Goal: Task Accomplishment & Management: Manage account settings

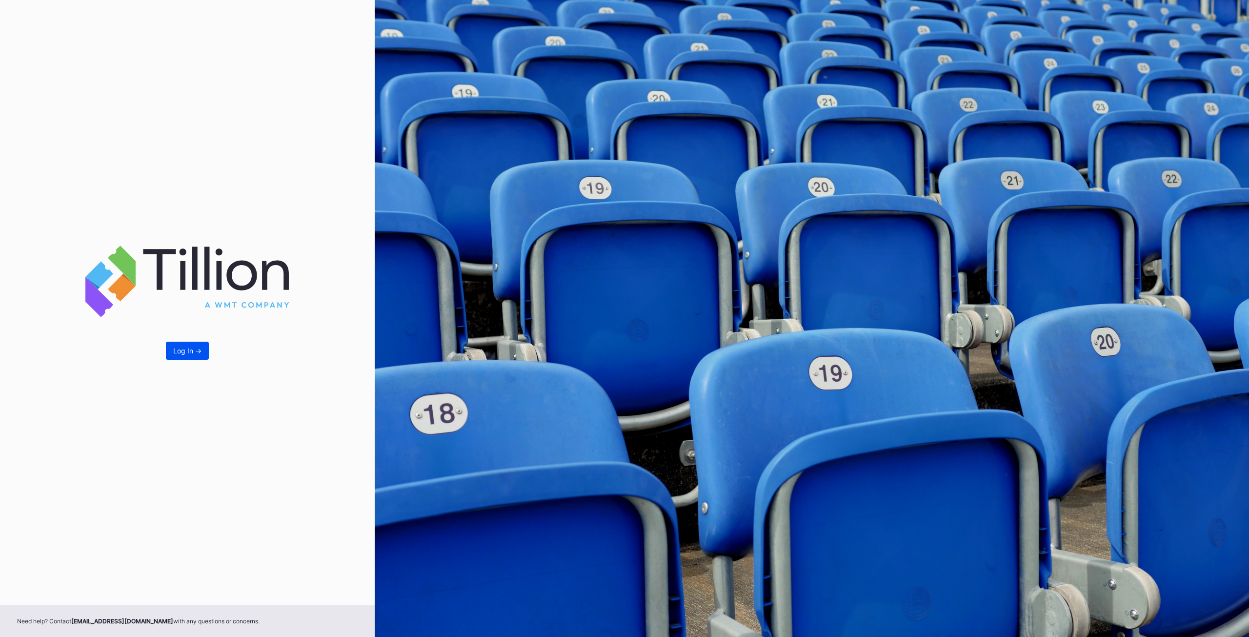
click at [195, 354] on div "Log In ->" at bounding box center [187, 350] width 28 height 8
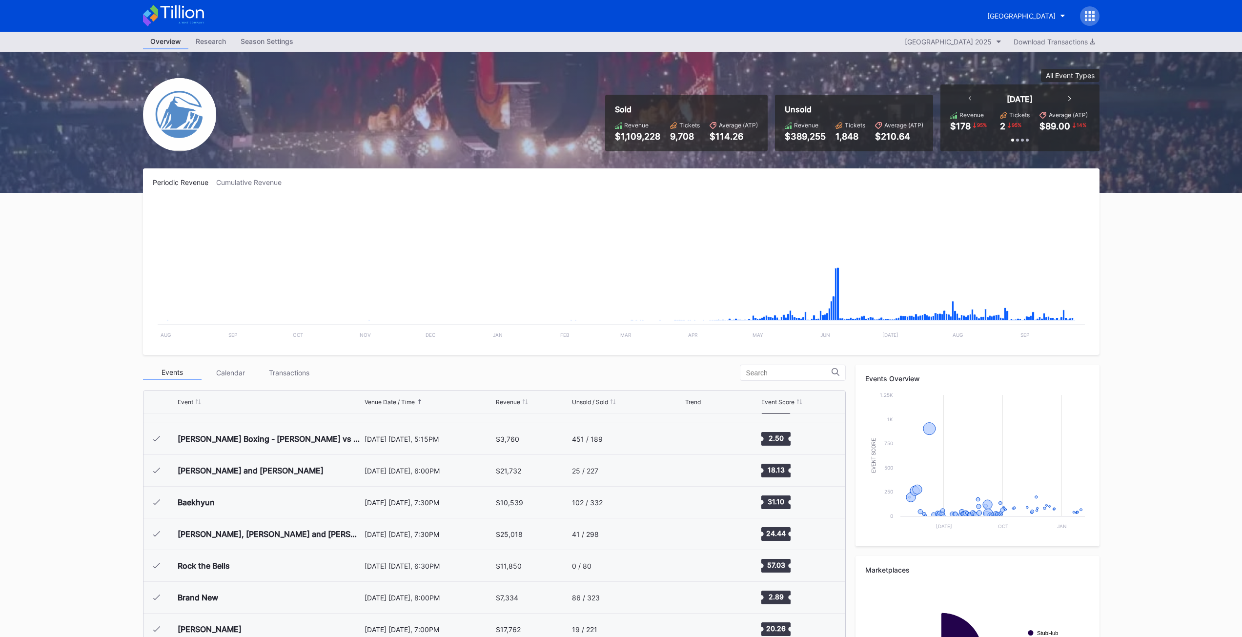
scroll to position [1491, 0]
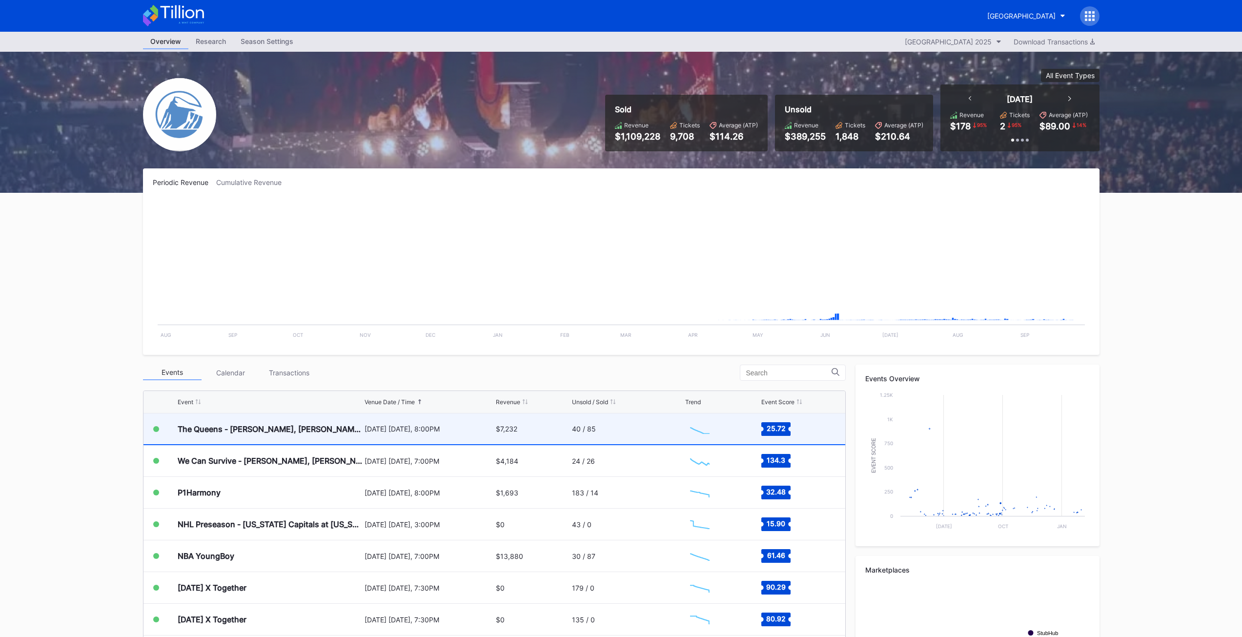
click at [232, 434] on div "The Queens - [PERSON_NAME], [PERSON_NAME], [PERSON_NAME], and [PERSON_NAME]" at bounding box center [270, 428] width 184 height 31
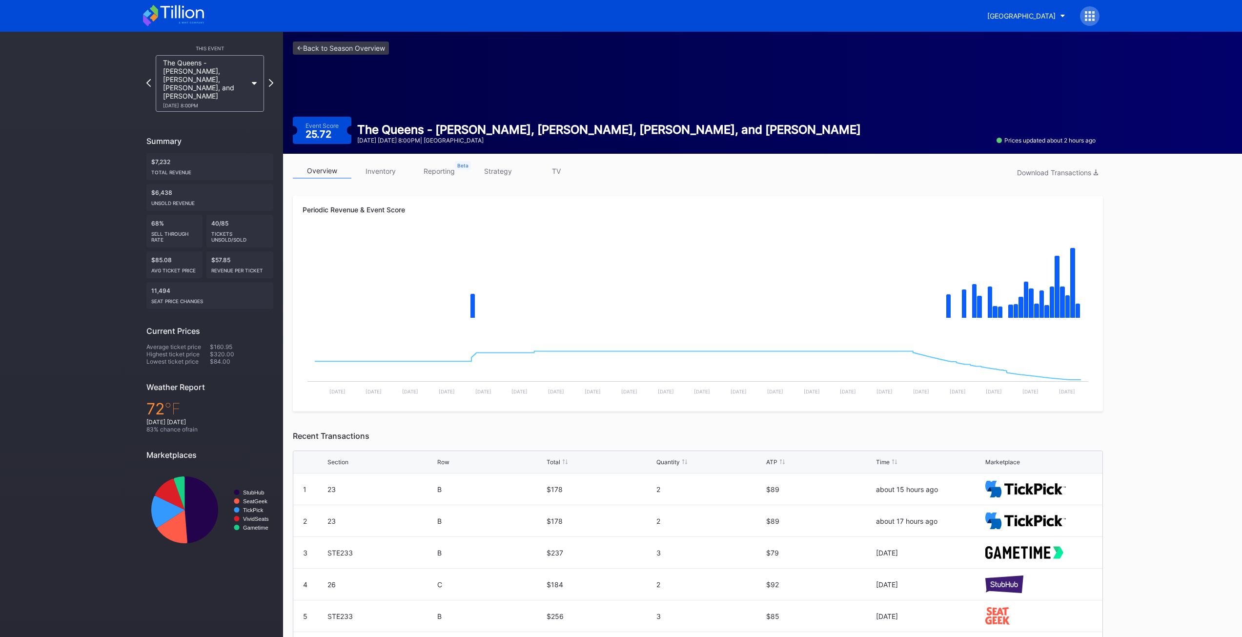
click at [377, 173] on link "inventory" at bounding box center [380, 170] width 59 height 15
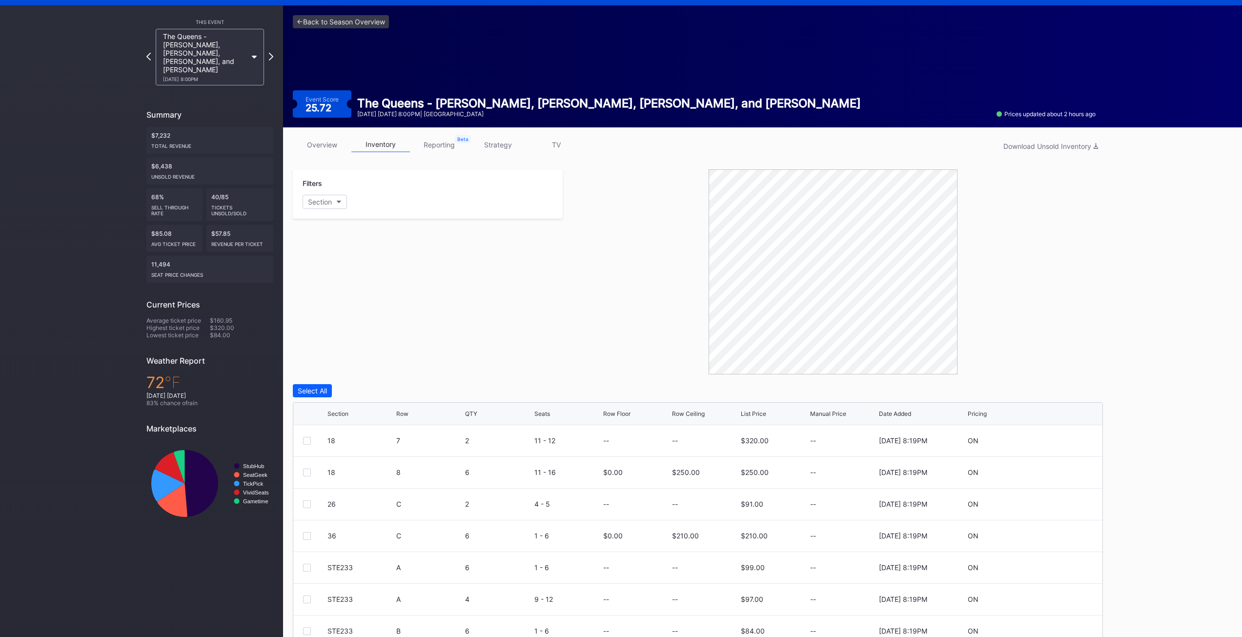
scroll to position [71, 0]
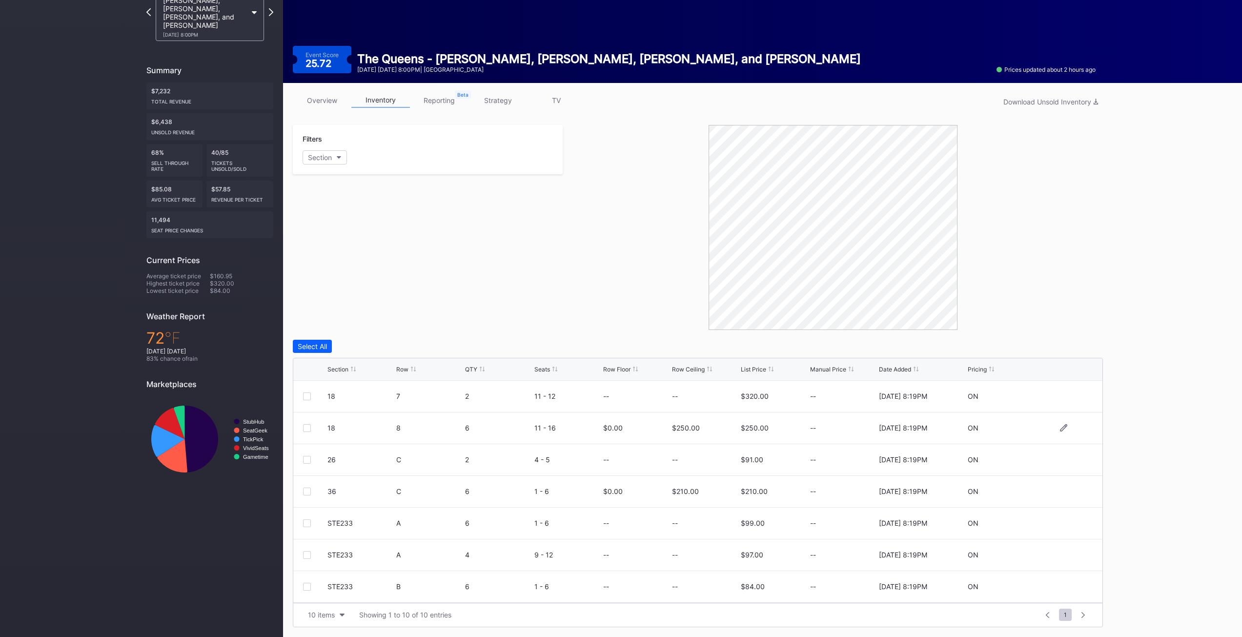
click at [309, 430] on div at bounding box center [307, 428] width 8 height 8
click at [1089, 345] on div "Delete 1 Row" at bounding box center [1078, 346] width 40 height 8
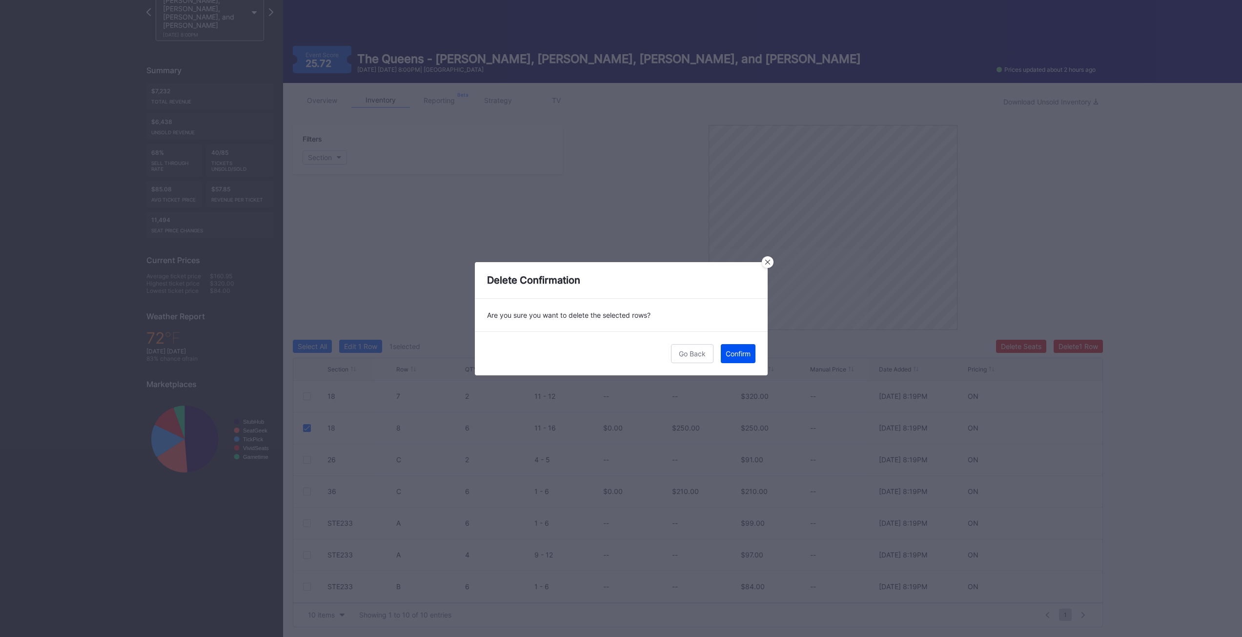
click at [744, 358] on button "Confirm" at bounding box center [738, 353] width 35 height 19
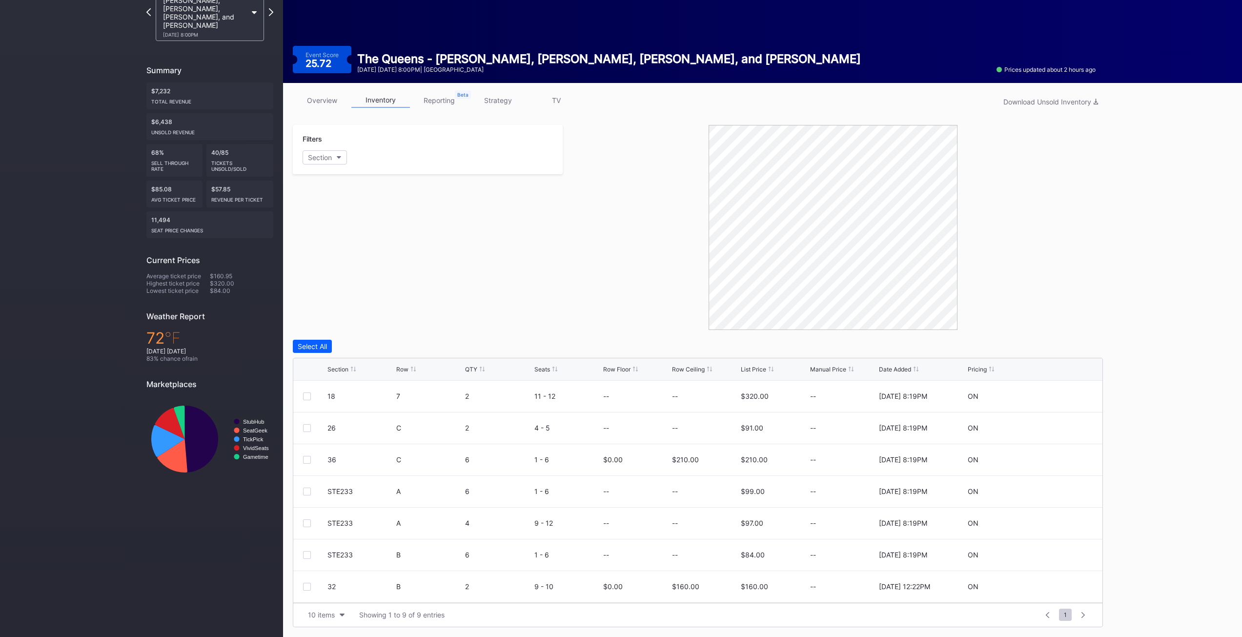
click at [543, 249] on div "Filters Section" at bounding box center [428, 227] width 270 height 205
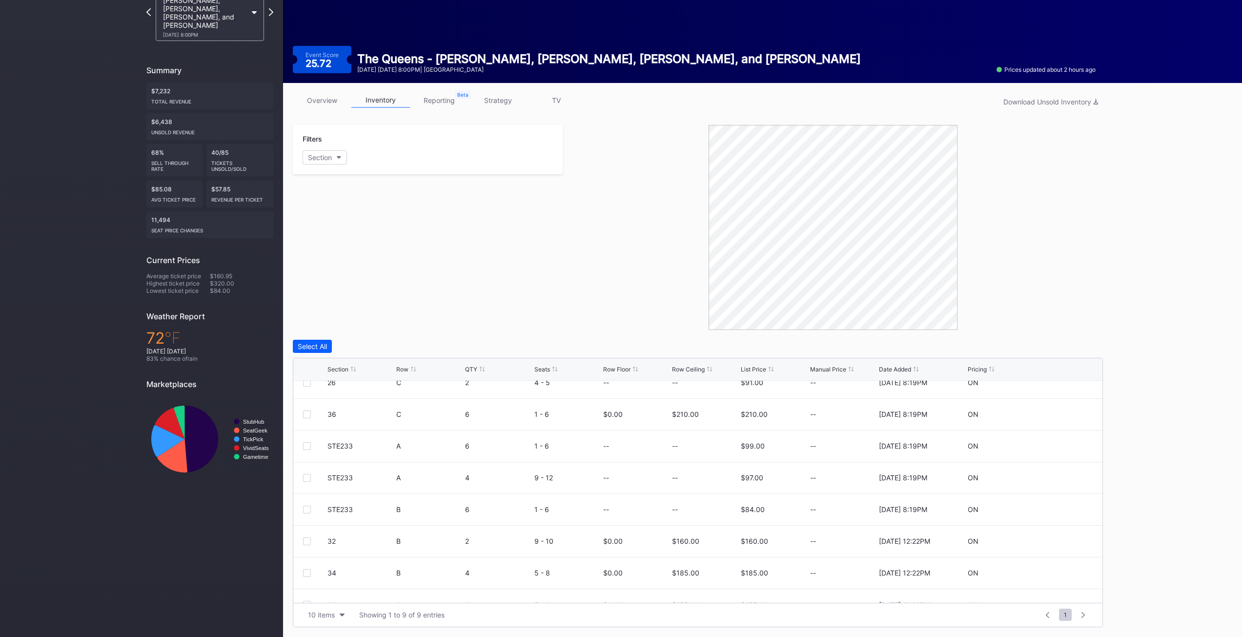
scroll to position [63, 0]
